Goal: Task Accomplishment & Management: Manage account settings

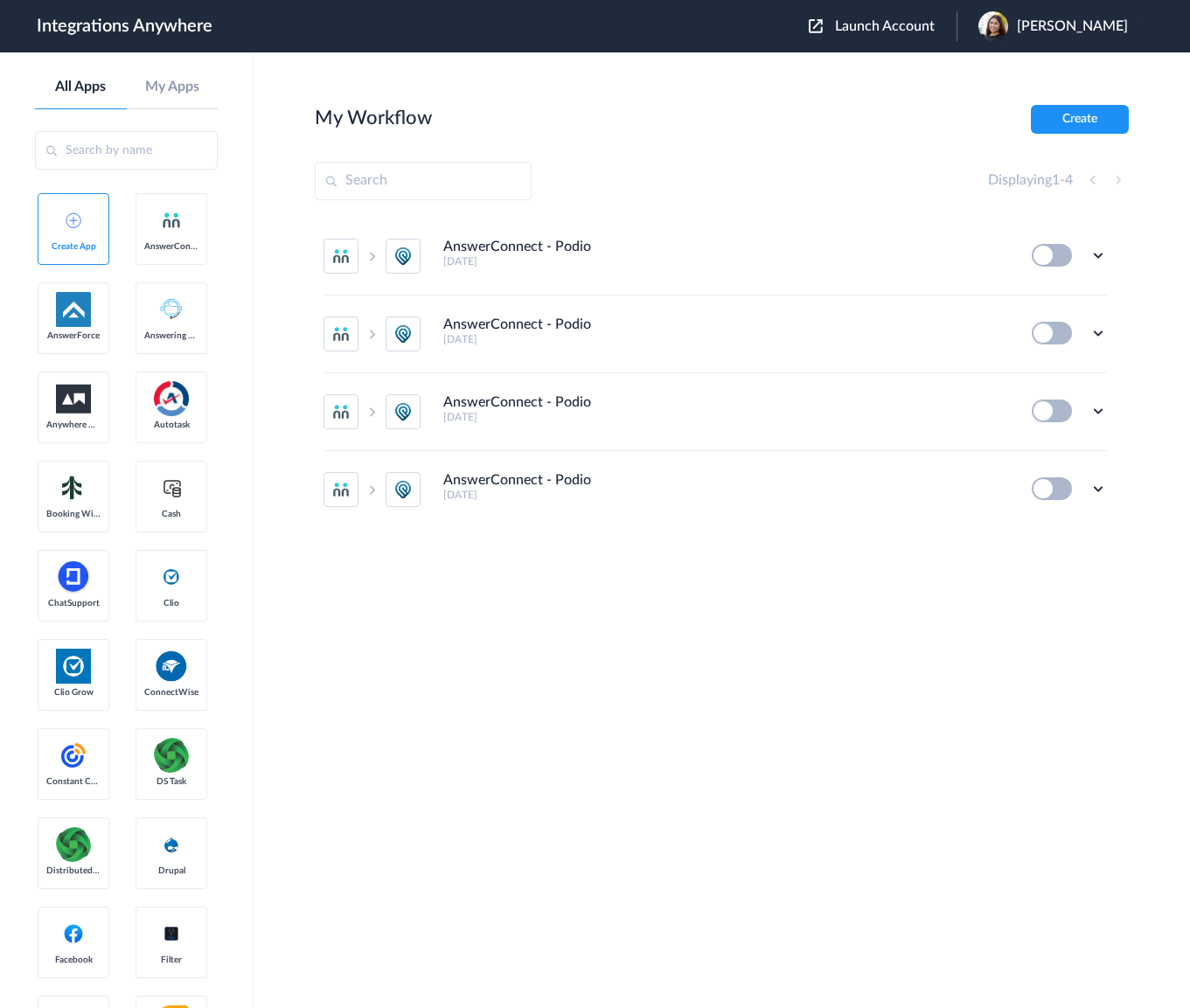
click at [876, 25] on span "Launch Account" at bounding box center [886, 27] width 100 height 14
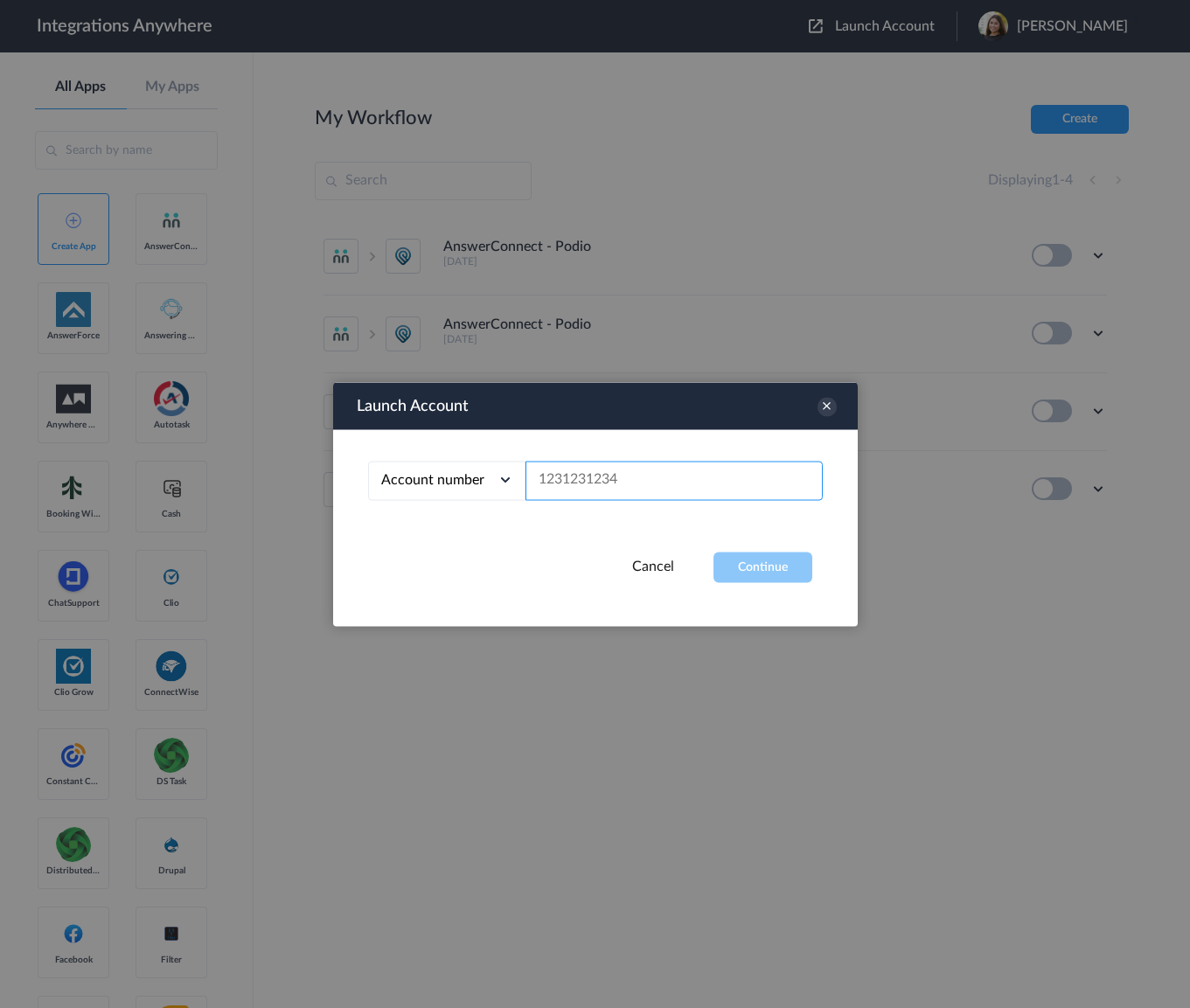
paste input "8327534455"
click at [761, 571] on button "Continue" at bounding box center [763, 566] width 99 height 30
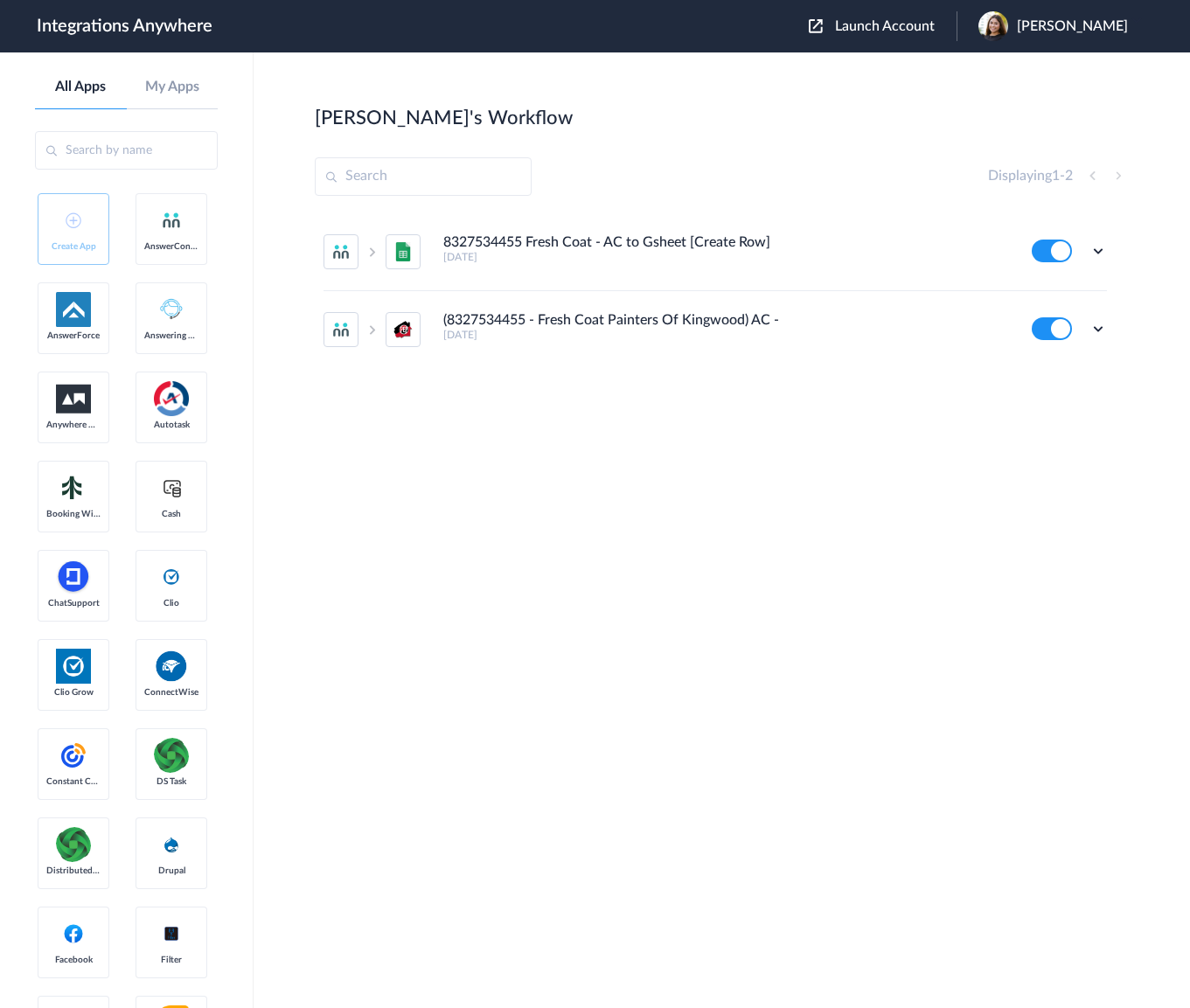
click at [1061, 246] on button at bounding box center [1052, 250] width 40 height 23
click at [1058, 332] on button at bounding box center [1052, 328] width 40 height 23
click at [1101, 247] on icon at bounding box center [1099, 251] width 18 height 18
click at [1048, 655] on section "[PERSON_NAME]'s Workflow Create Displaying 1 - 2 8327534455 Fresh Coat - AC to …" at bounding box center [722, 583] width 814 height 956
click at [1125, 245] on div "8327534455 Fresh Coat - AC to Gsheet [Create Row] [DATE] Edit Task history Dele…" at bounding box center [722, 344] width 814 height 262
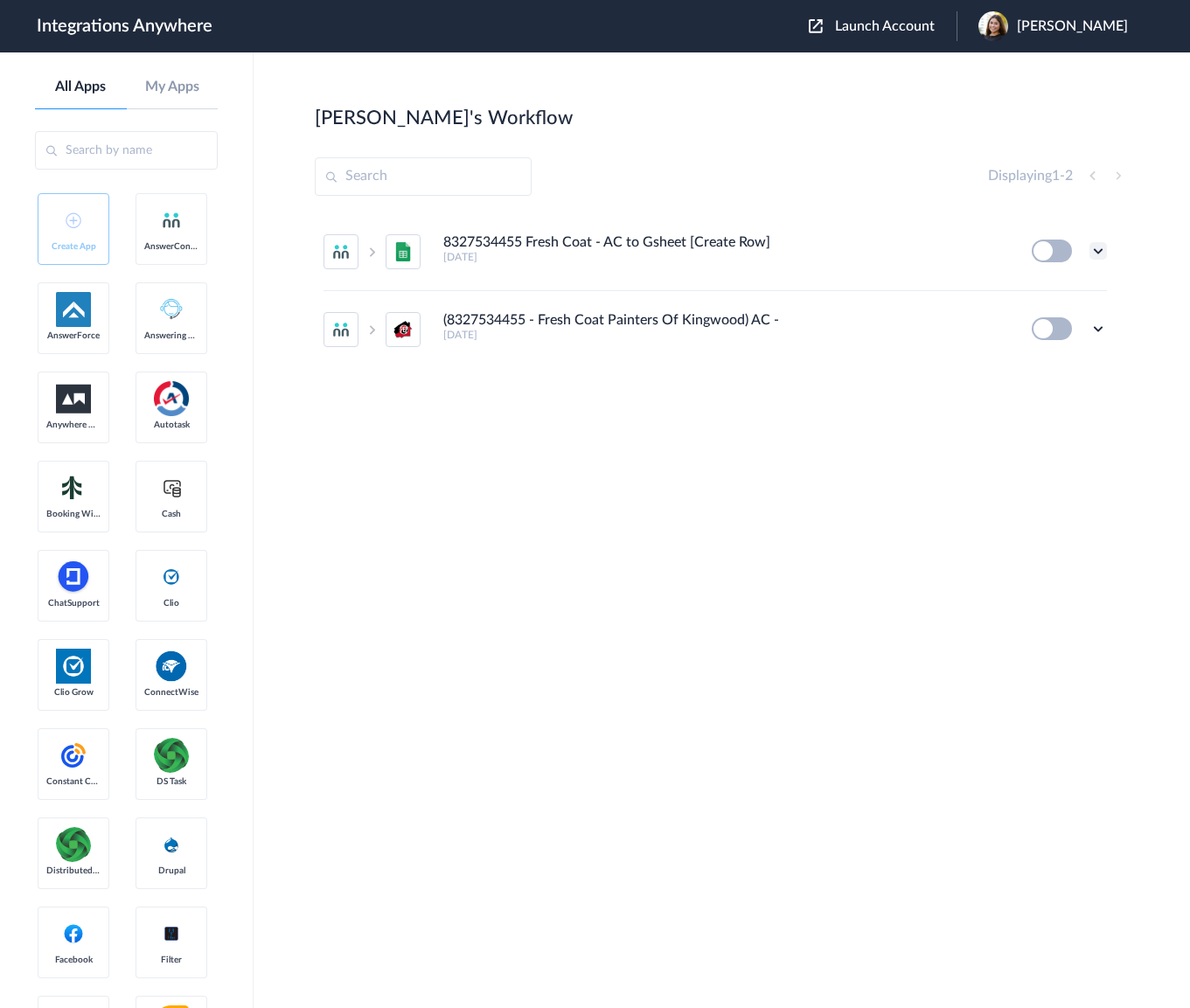
click at [1103, 249] on icon at bounding box center [1099, 251] width 18 height 18
click at [430, 364] on li "(8327534455 - Fresh Coat Painters Of Kingwood) AC - PEP [Create Client] [DATE] …" at bounding box center [716, 330] width 784 height 77
click at [396, 333] on img at bounding box center [404, 330] width 20 height 20
click at [1132, 250] on main "[PERSON_NAME]'s Workflow Create Displaying 1 - 2 8327534455 Fresh Coat - AC to …" at bounding box center [722, 530] width 937 height 956
click at [1100, 250] on icon at bounding box center [1099, 251] width 18 height 18
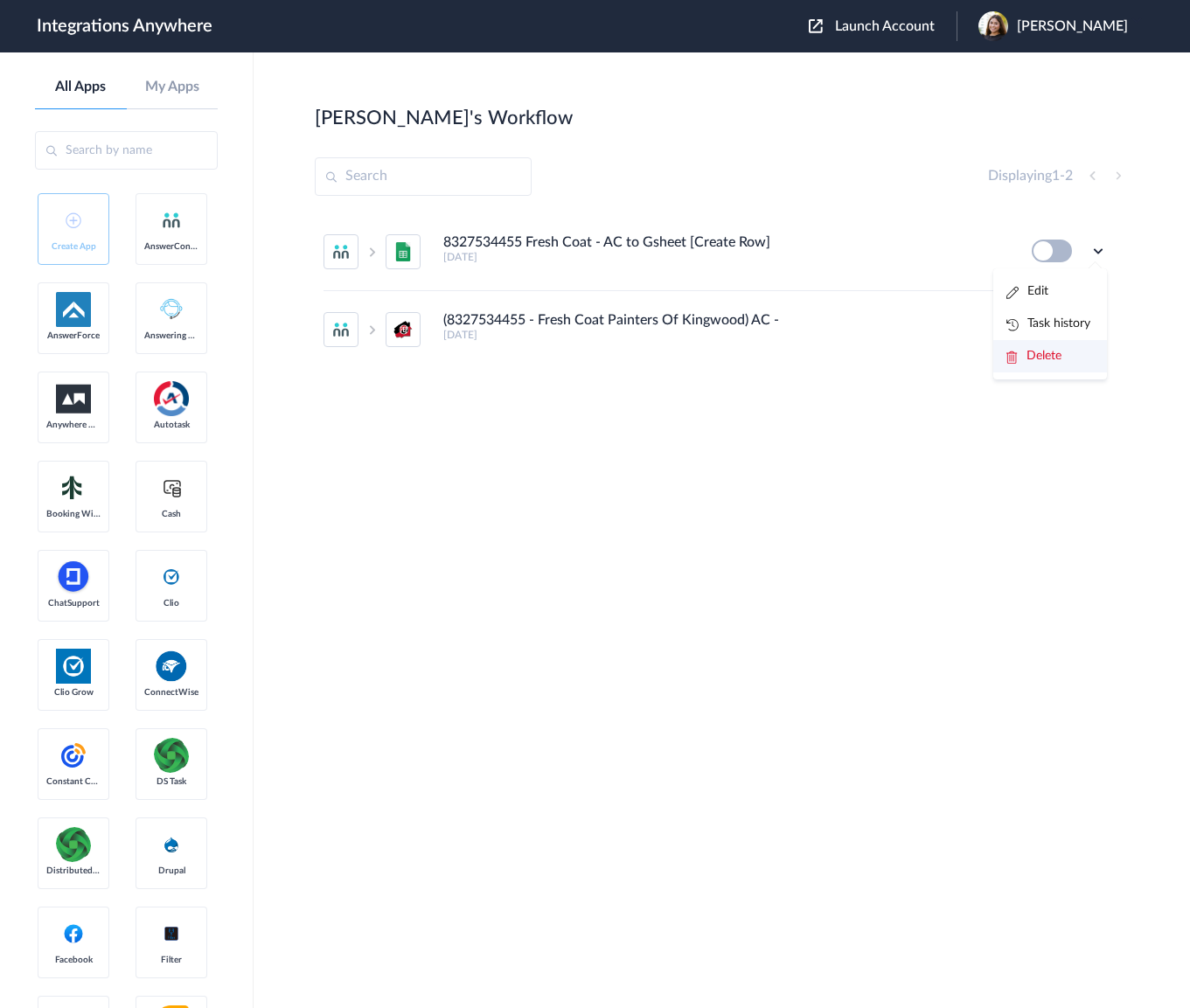
click at [1068, 351] on li "Delete" at bounding box center [1051, 355] width 114 height 32
click at [1053, 361] on span "Are you sure?" at bounding box center [1037, 363] width 62 height 27
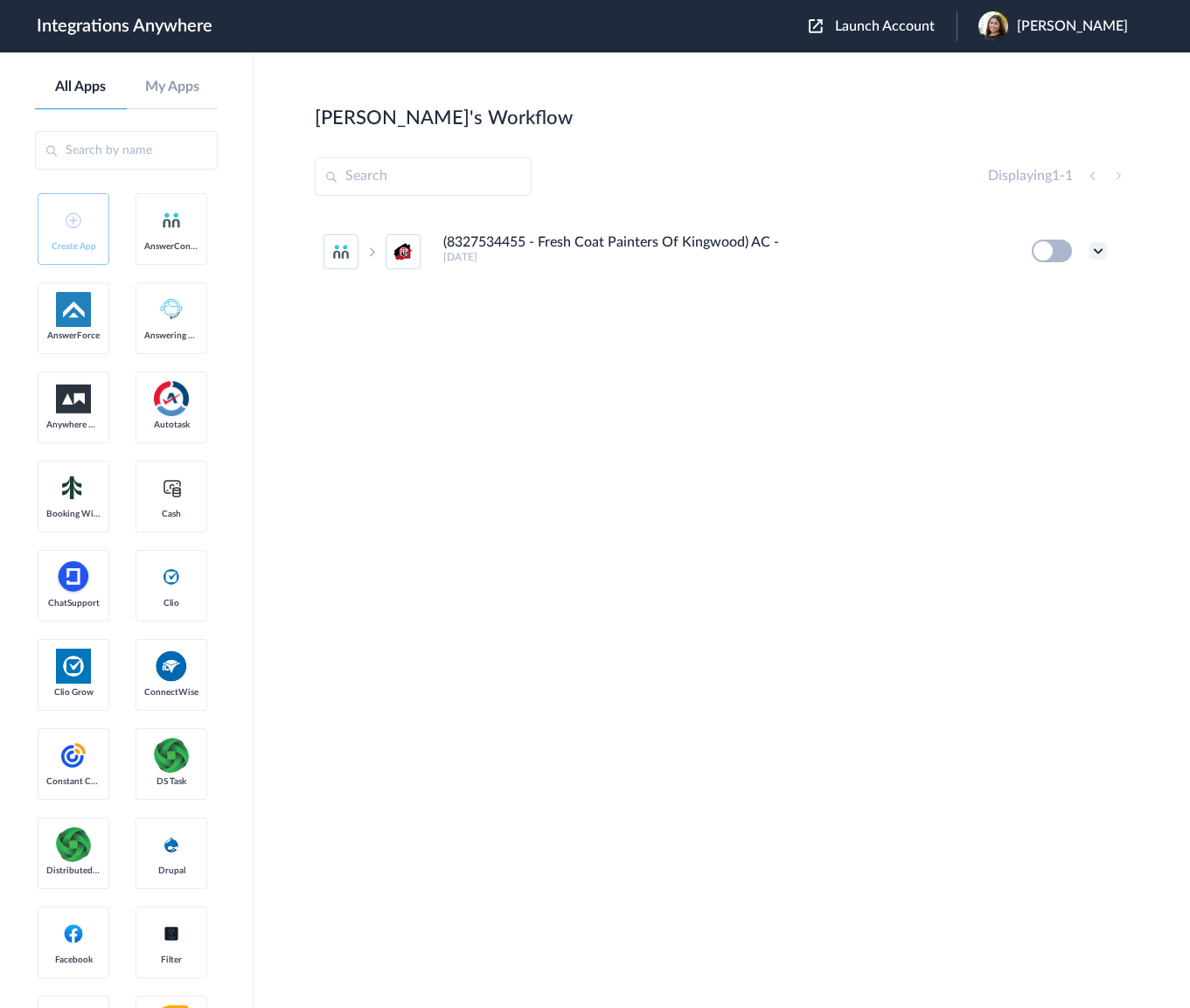
click at [1105, 247] on icon at bounding box center [1099, 251] width 18 height 18
click at [1067, 358] on li "Delete" at bounding box center [1051, 355] width 114 height 32
click at [1067, 358] on span "Are you sure?" at bounding box center [1037, 363] width 62 height 27
click at [918, 28] on span "Launch Account" at bounding box center [886, 27] width 100 height 14
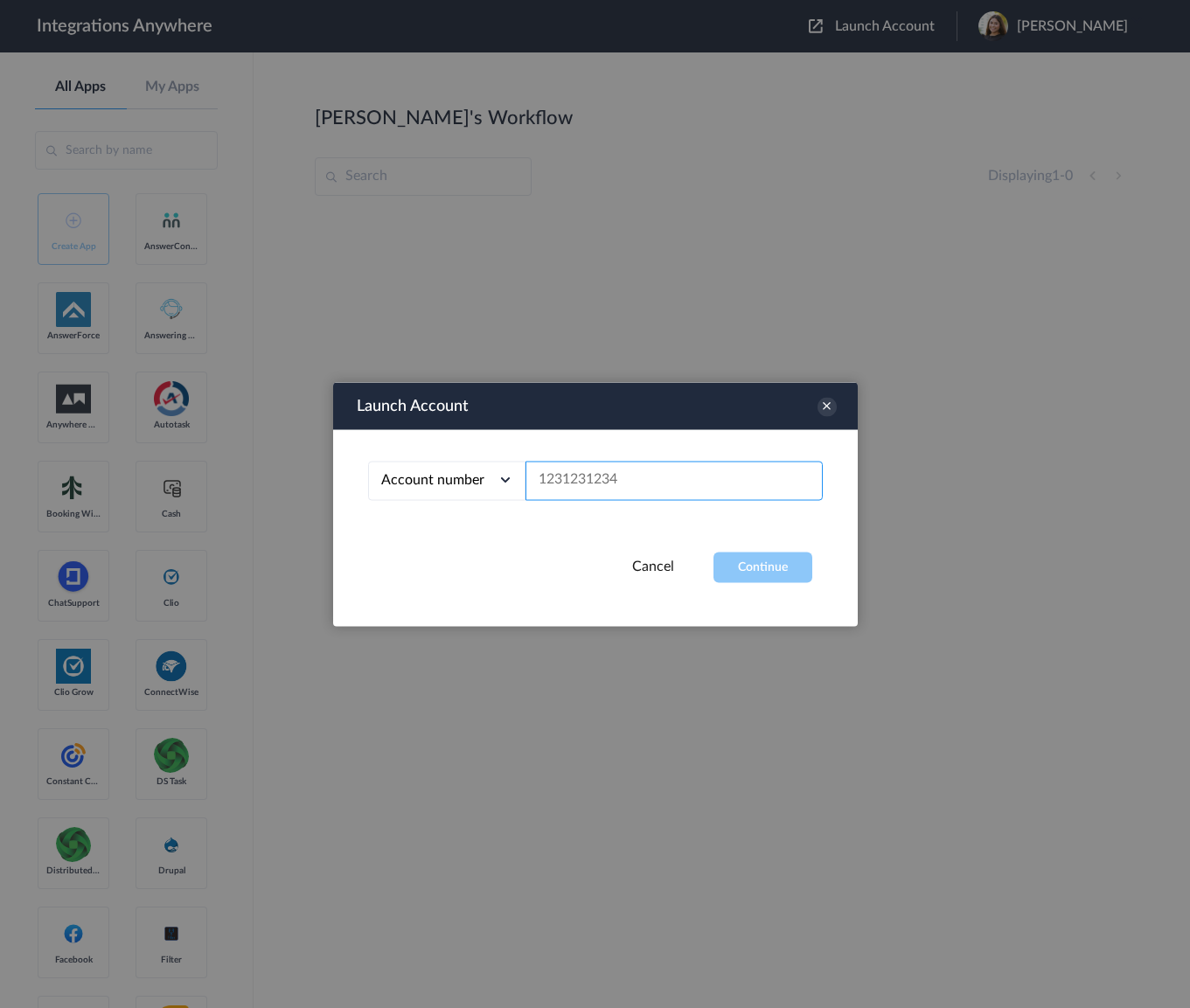
click at [645, 479] on input "text" at bounding box center [674, 480] width 298 height 39
paste input "8664920263"
type input "8664920263"
click at [754, 579] on button "Continue" at bounding box center [763, 566] width 99 height 30
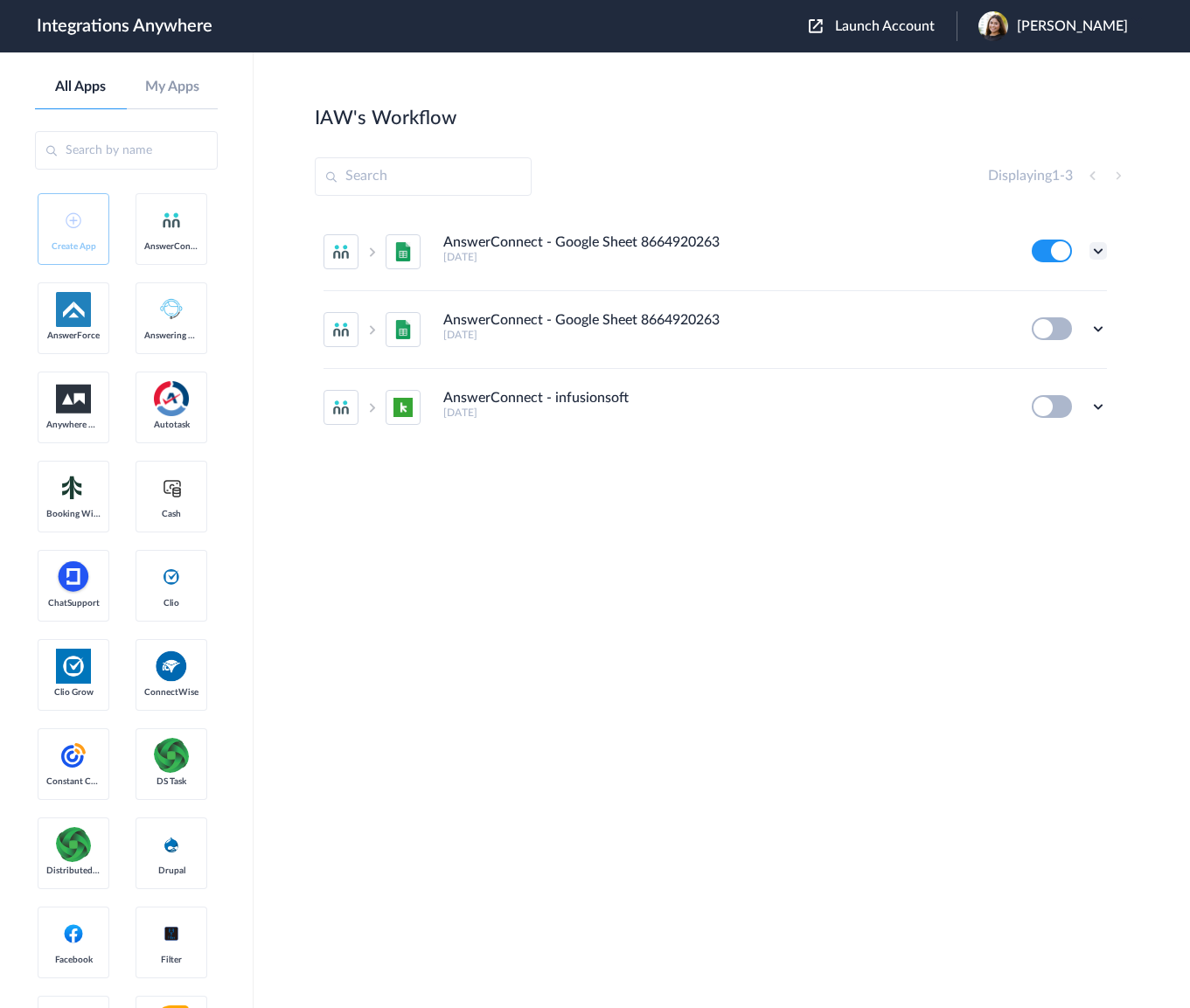
click at [1097, 248] on icon at bounding box center [1099, 251] width 18 height 18
click at [1075, 288] on li "Edit" at bounding box center [1051, 292] width 114 height 32
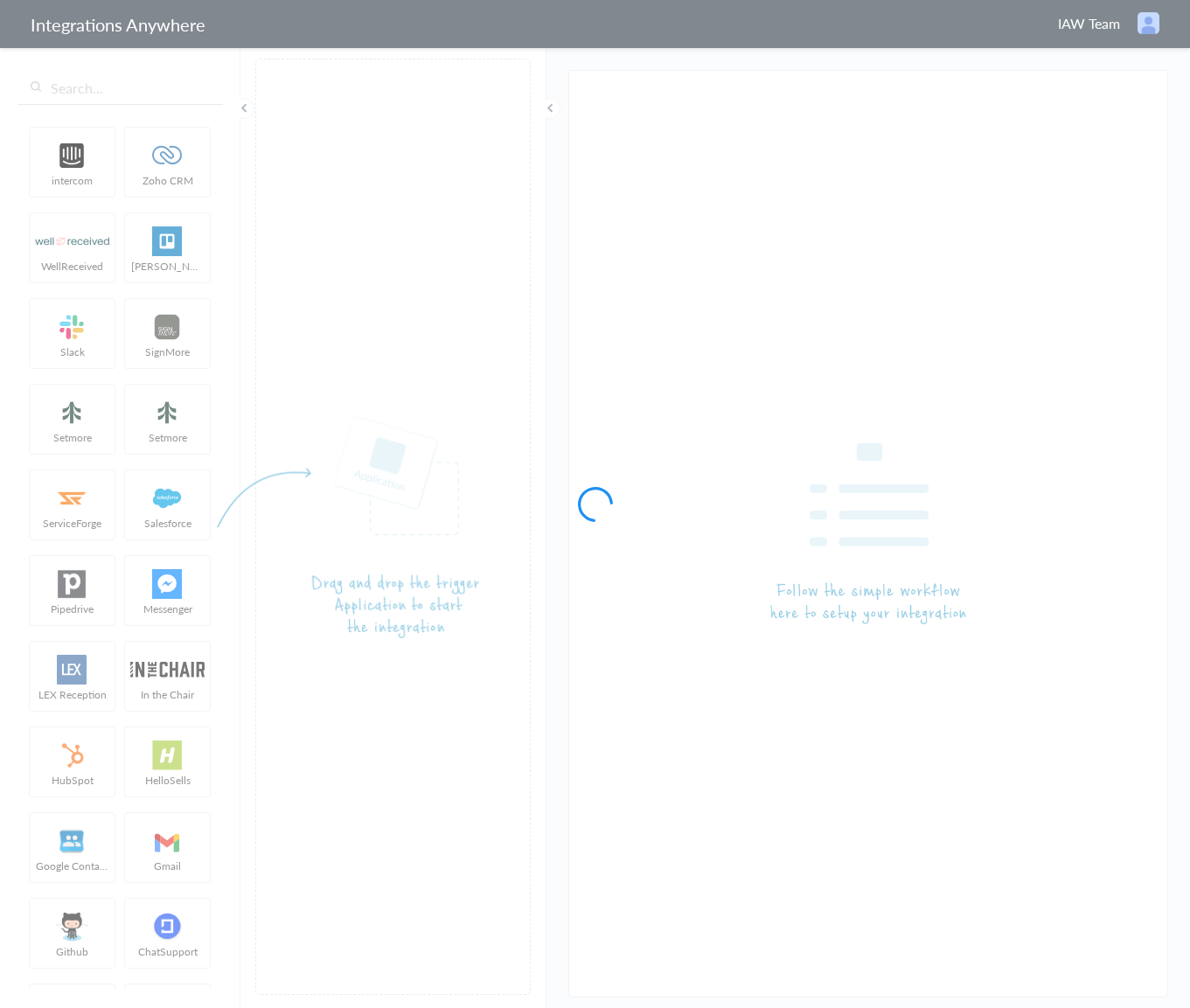
type input "AnswerConnect - Google Sheet 8664920263"
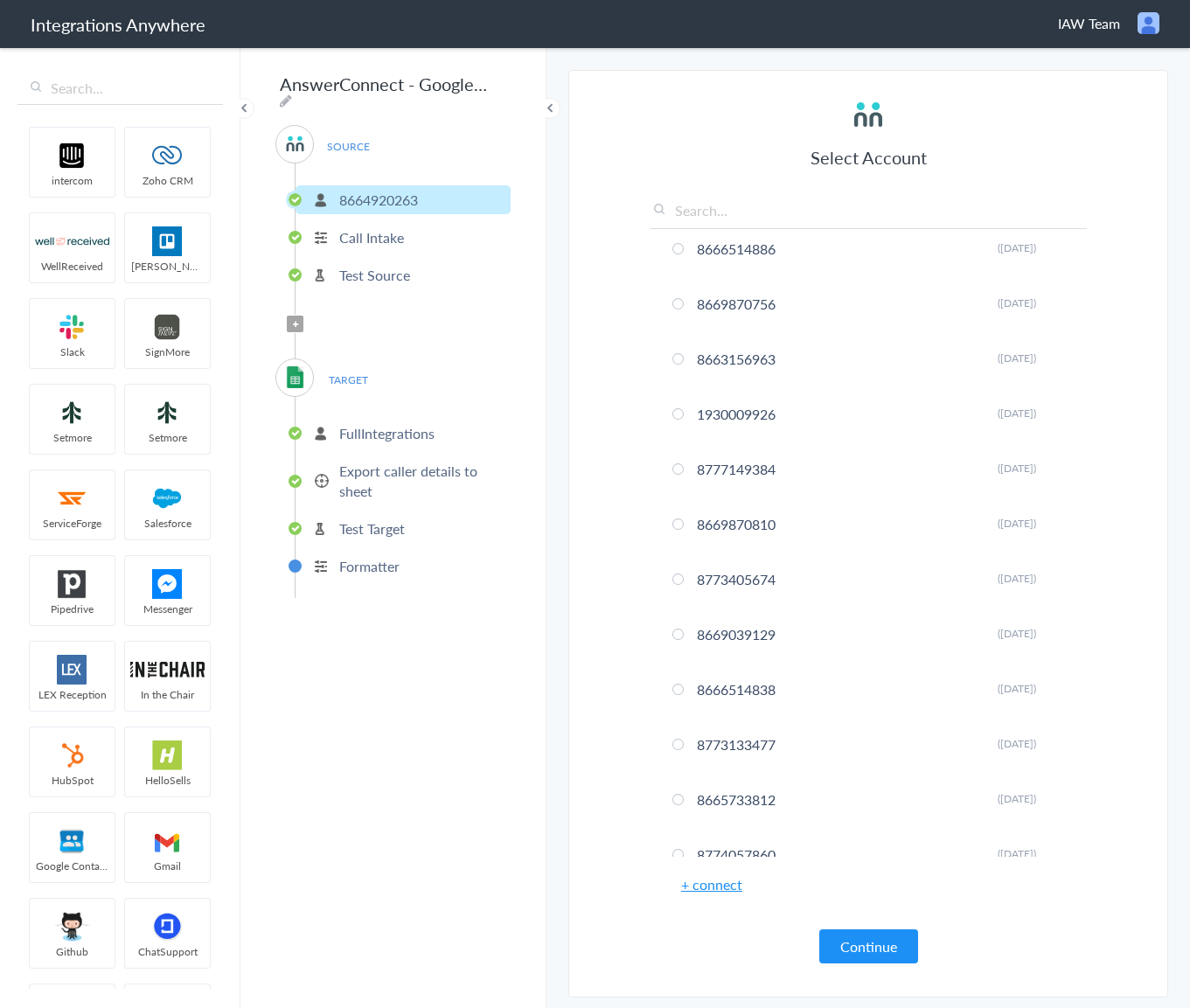
scroll to position [4165, 0]
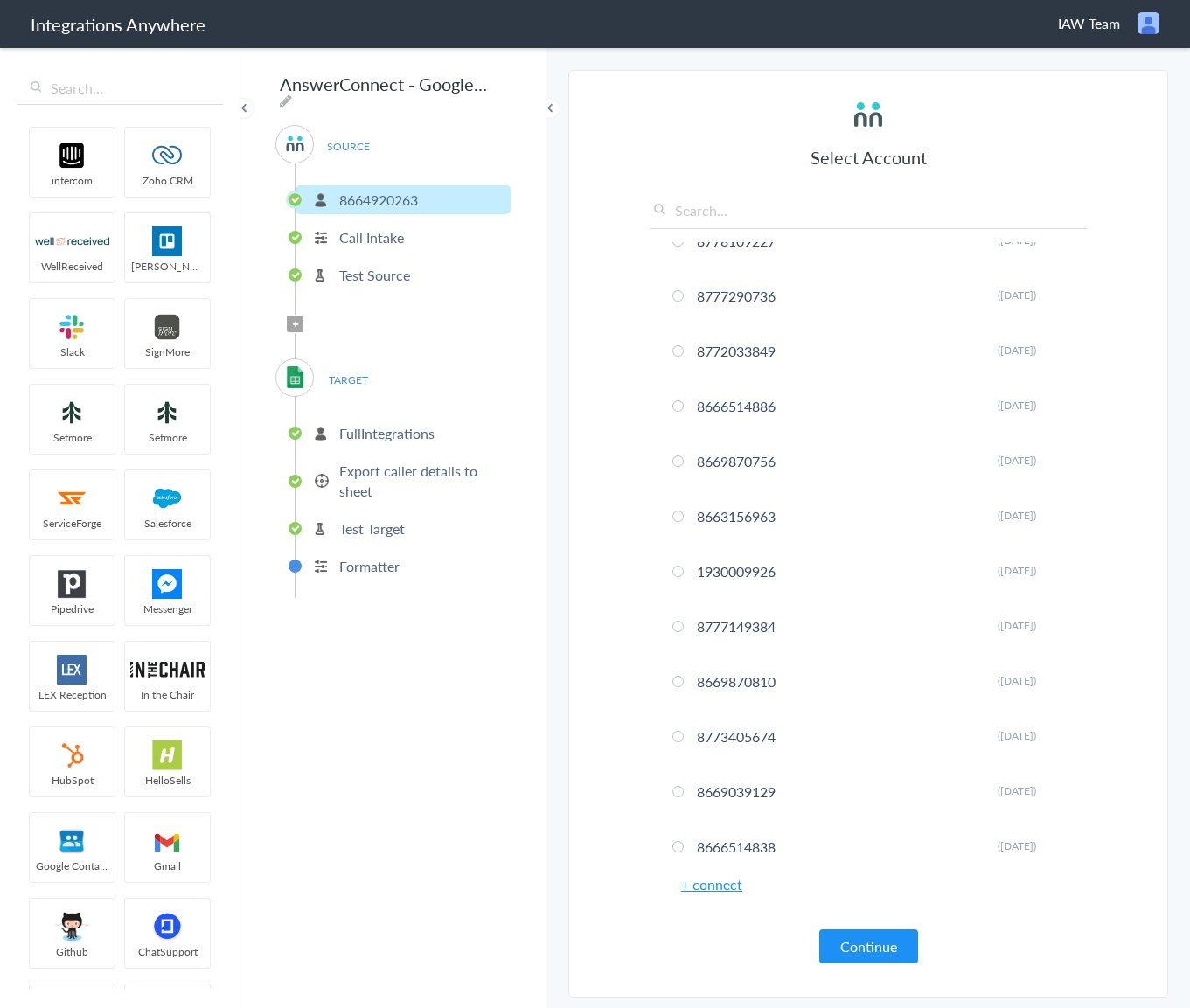
click at [361, 410] on ul "FullIntegrations Export caller details to sheet Test Target Formatter" at bounding box center [403, 497] width 216 height 201
click at [388, 460] on p "Export caller details to sheet" at bounding box center [423, 480] width 167 height 40
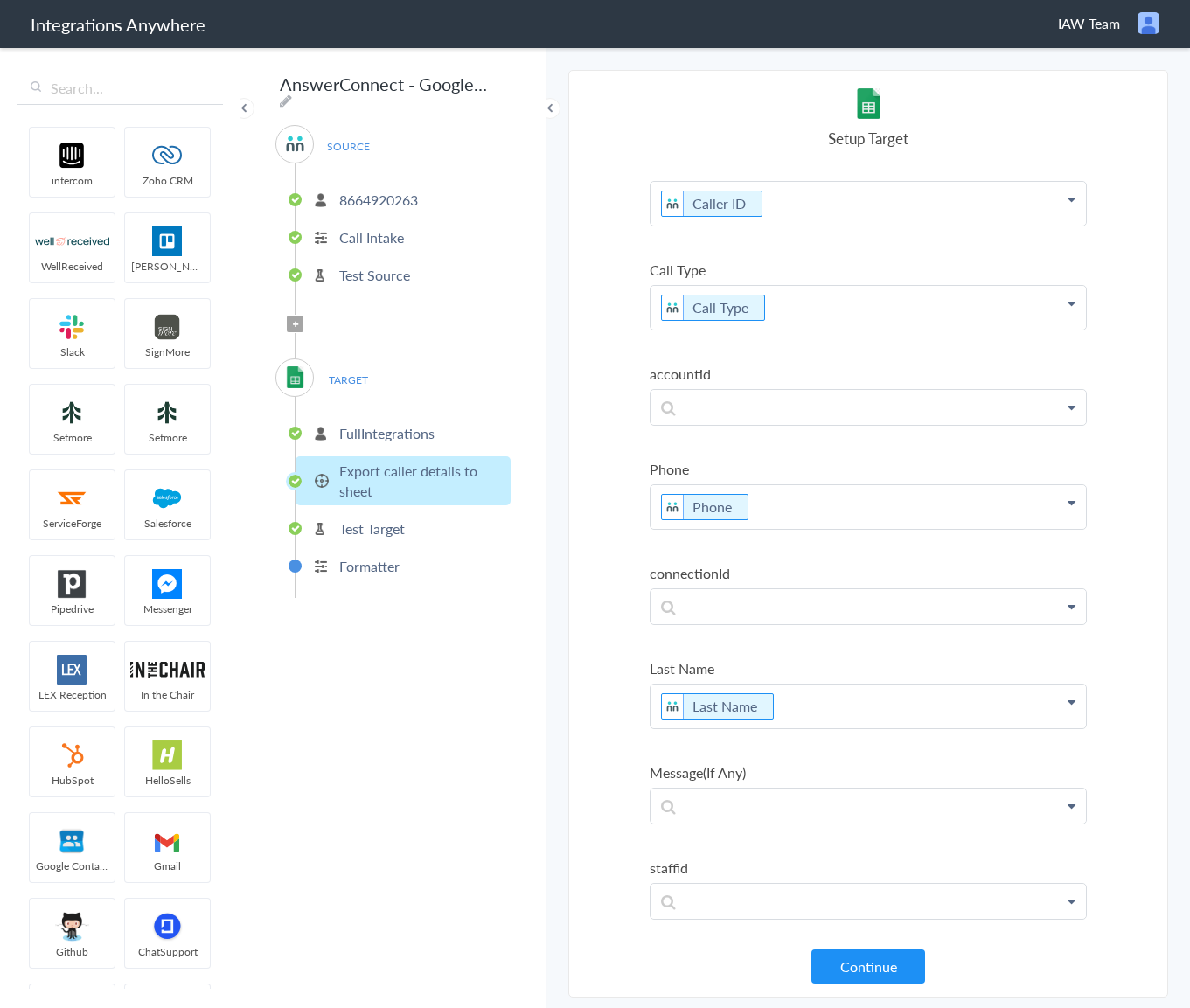
scroll to position [1156, 0]
